Goal: Transaction & Acquisition: Purchase product/service

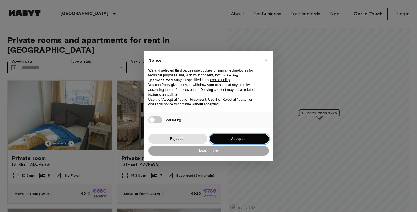
click at [236, 141] on button "Accept all" at bounding box center [239, 139] width 59 height 10
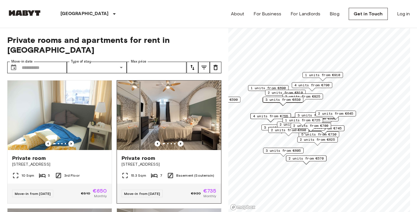
click at [179, 141] on icon "Previous image" at bounding box center [181, 144] width 6 height 6
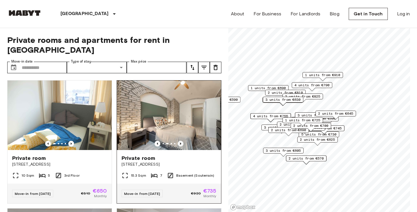
click at [179, 141] on icon "Previous image" at bounding box center [181, 144] width 6 height 6
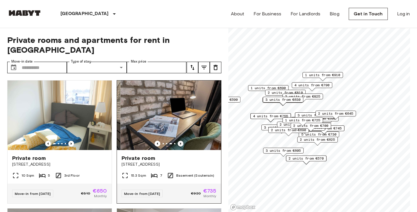
click at [179, 141] on icon "Previous image" at bounding box center [181, 144] width 6 height 6
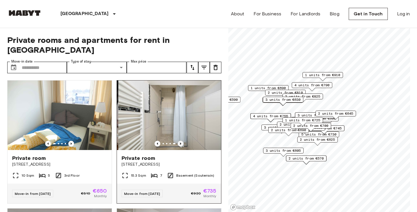
click at [179, 141] on icon "Previous image" at bounding box center [181, 144] width 6 height 6
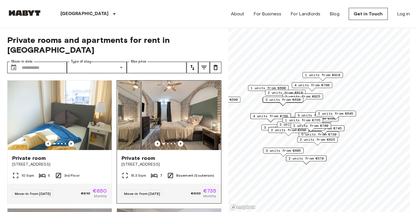
click at [179, 141] on icon "Previous image" at bounding box center [181, 144] width 6 height 6
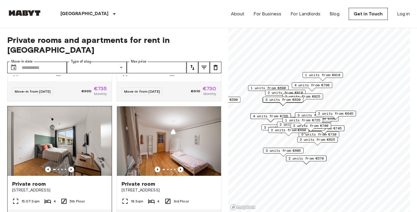
scroll to position [498, 0]
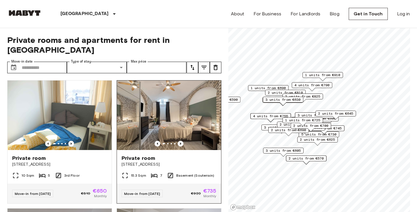
click at [178, 141] on icon "Previous image" at bounding box center [181, 144] width 6 height 6
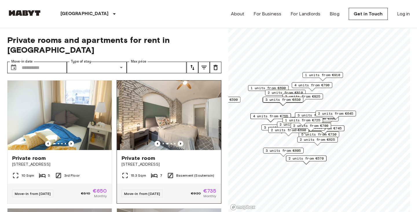
click at [178, 141] on icon "Previous image" at bounding box center [181, 144] width 6 height 6
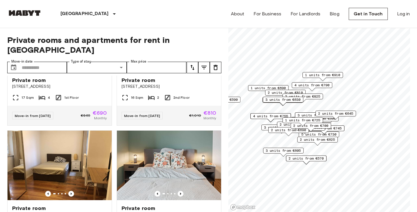
scroll to position [221, 0]
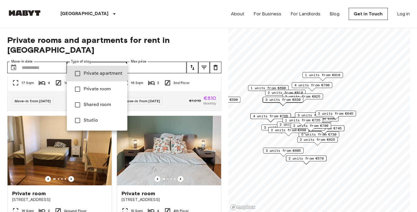
type input "**********"
